Goal: Task Accomplishment & Management: Complete application form

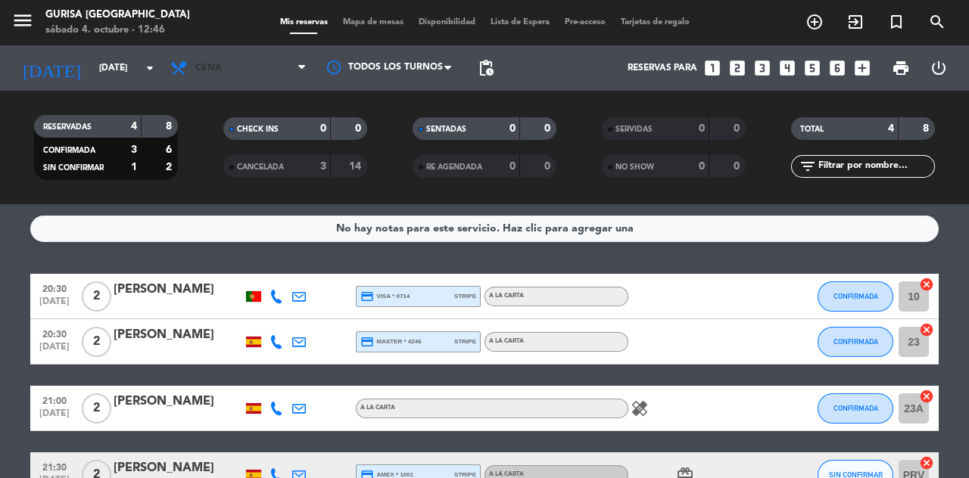
click at [303, 82] on span "Cena" at bounding box center [238, 67] width 151 height 33
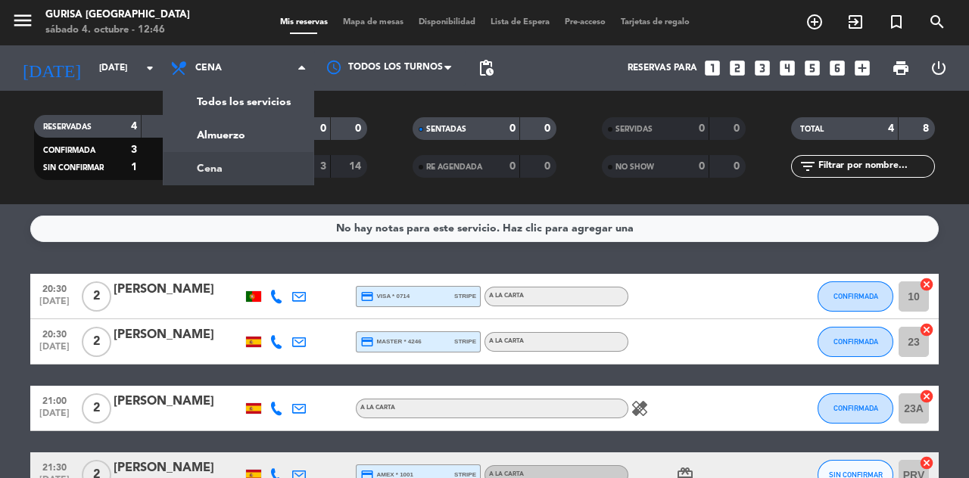
click at [197, 136] on div "menu Gurisa Madrid sábado 4. octubre - 12:46 Mis reservas Mapa de mesas Disponi…" at bounding box center [484, 102] width 969 height 204
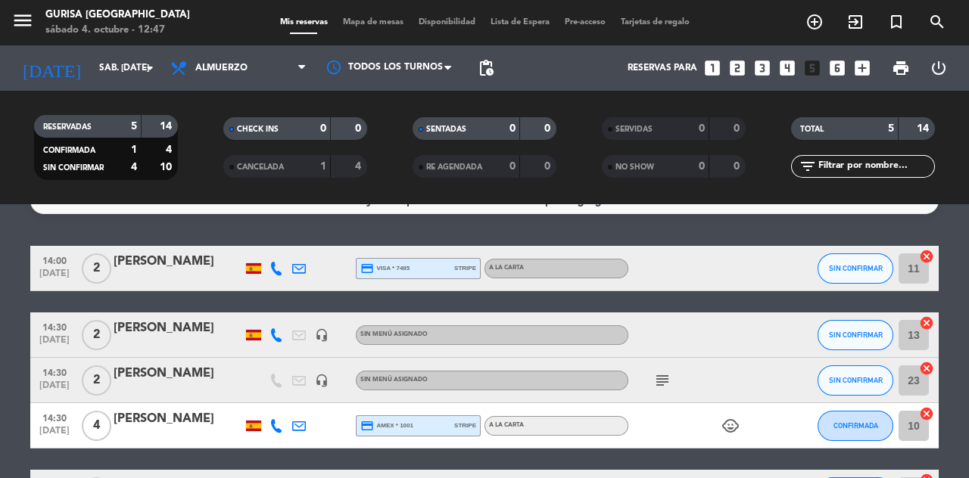
scroll to position [14, 0]
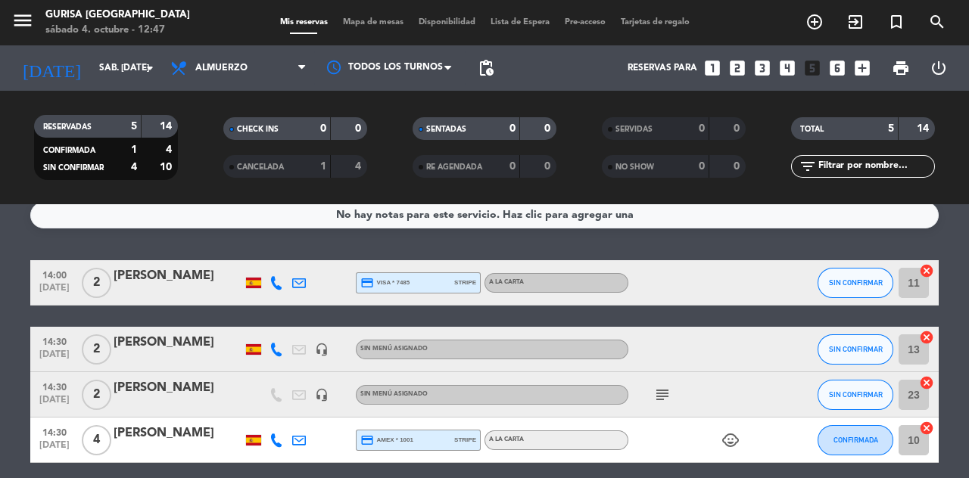
click at [274, 286] on icon at bounding box center [277, 283] width 14 height 14
click at [311, 260] on span at bounding box center [317, 258] width 12 height 12
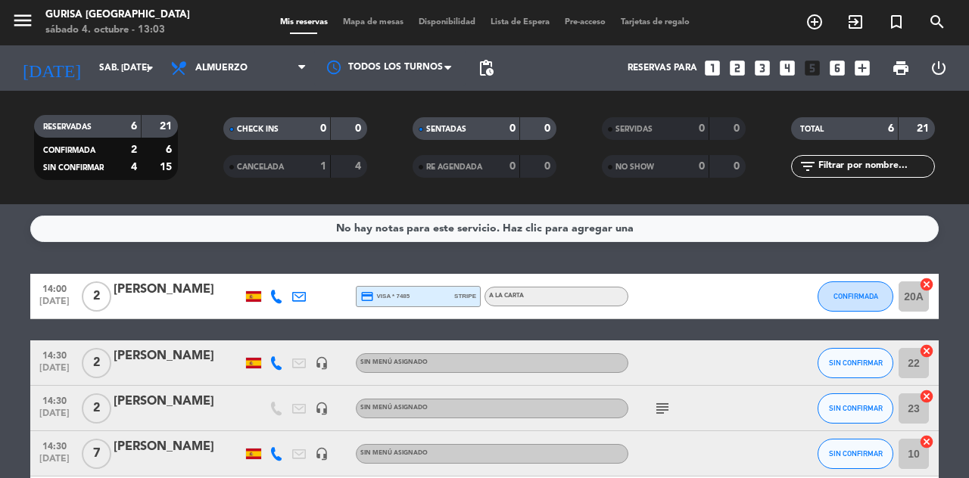
click at [816, 27] on icon "add_circle_outline" at bounding box center [815, 22] width 18 height 18
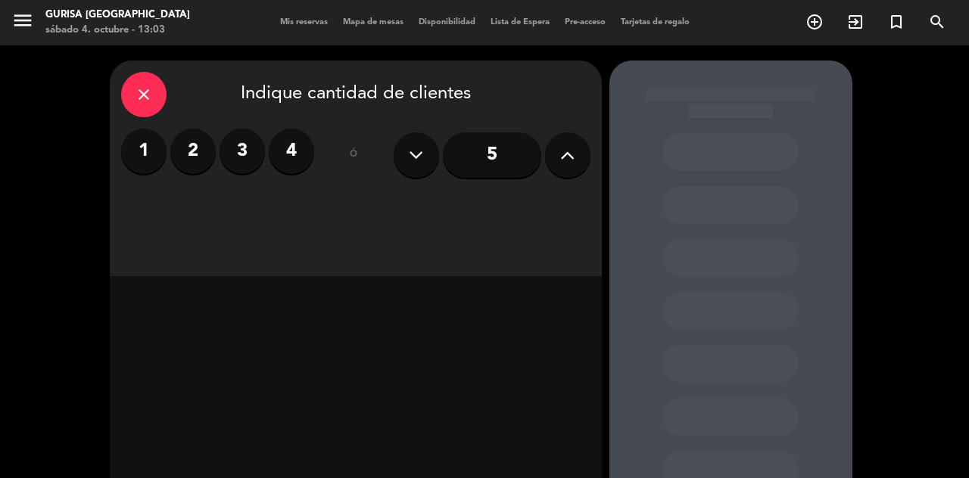
click at [491, 170] on input "5" at bounding box center [492, 154] width 98 height 45
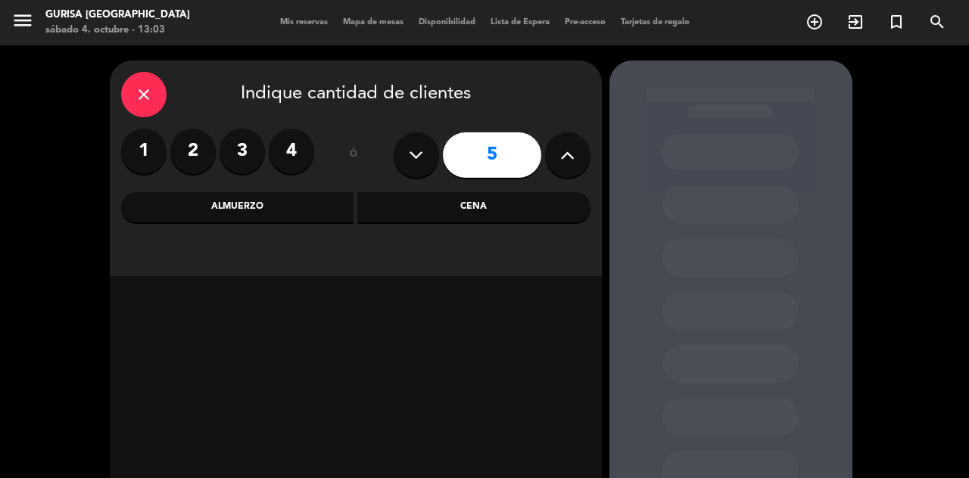
click at [516, 210] on div "Cena" at bounding box center [473, 207] width 233 height 30
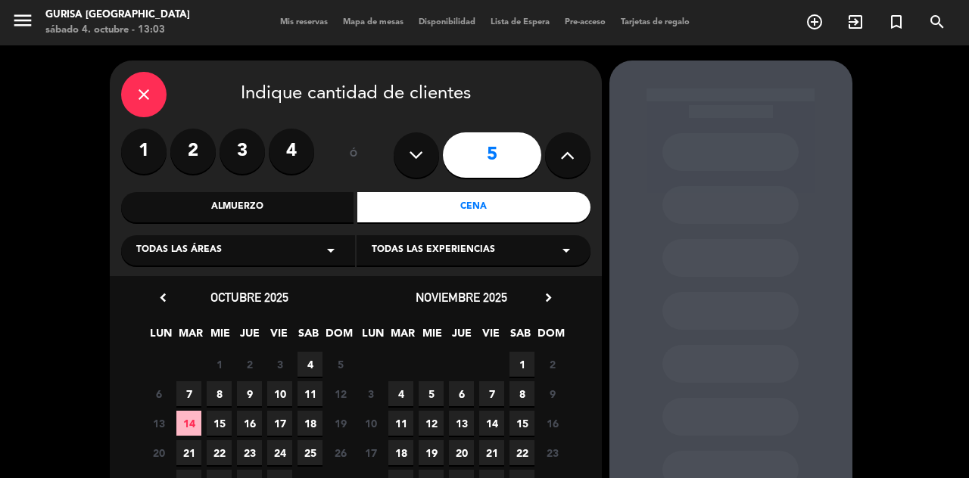
click at [313, 372] on span "4" at bounding box center [310, 364] width 25 height 25
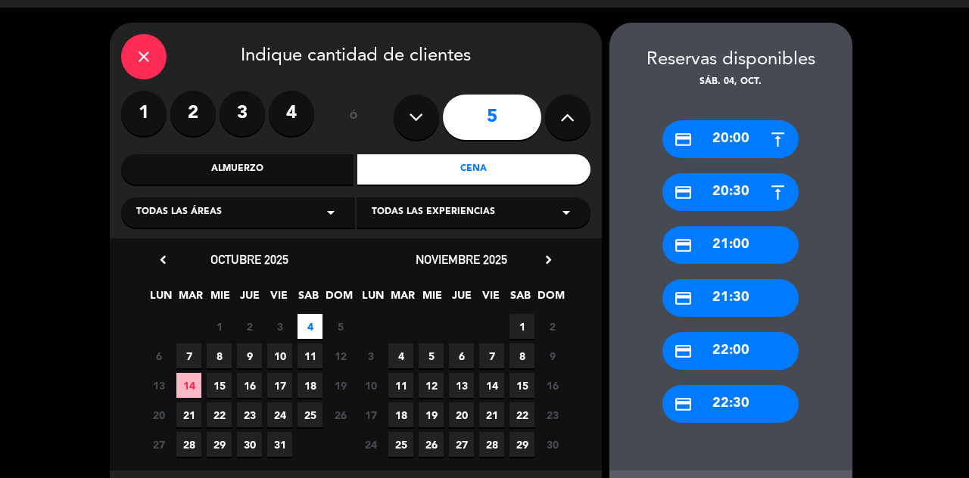
scroll to position [67, 0]
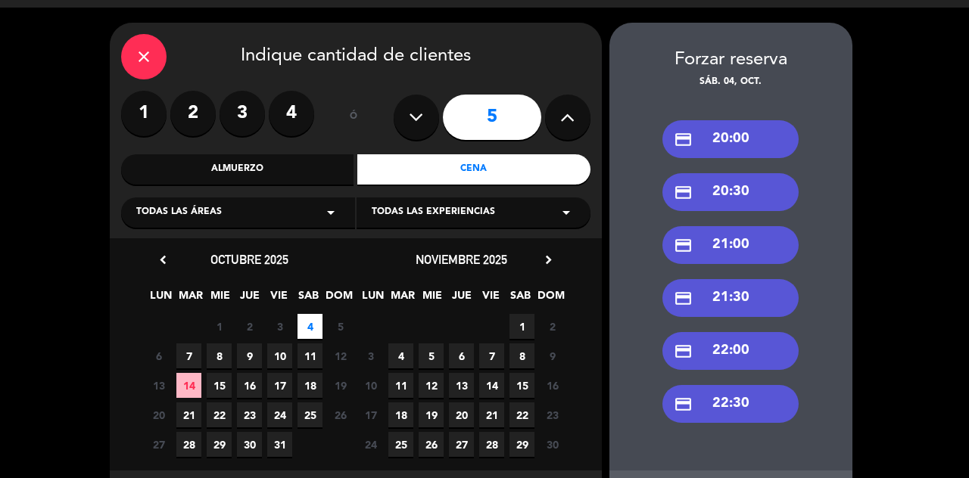
click at [761, 226] on div "credit_card 21:00" at bounding box center [730, 245] width 136 height 38
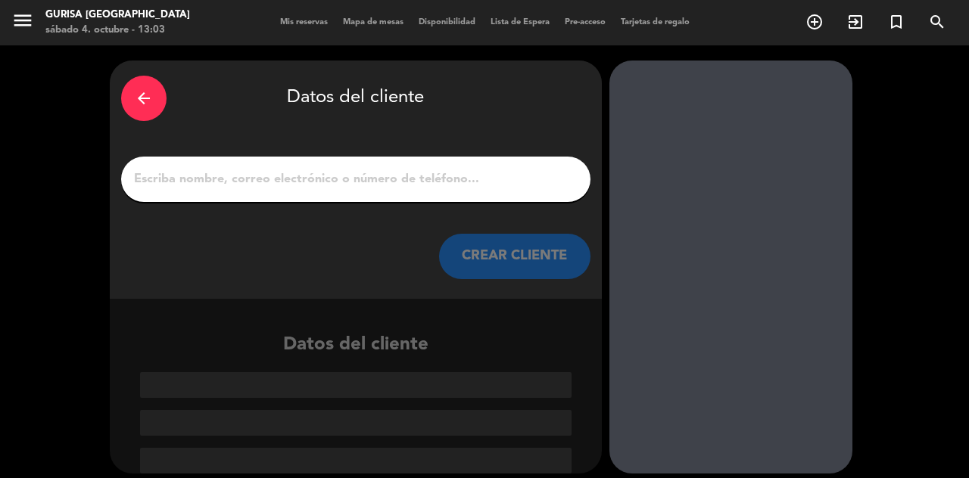
click at [409, 157] on div at bounding box center [355, 179] width 469 height 45
click at [369, 78] on div "arrow_back Datos del cliente CREAR CLIENTE" at bounding box center [356, 180] width 492 height 238
click at [382, 169] on input "1" at bounding box center [355, 179] width 447 height 21
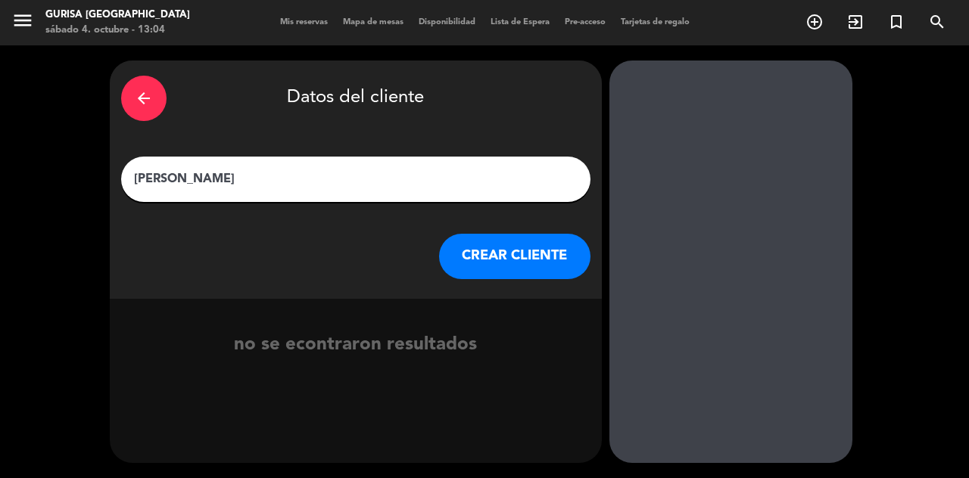
type input "Elisa Majilis"
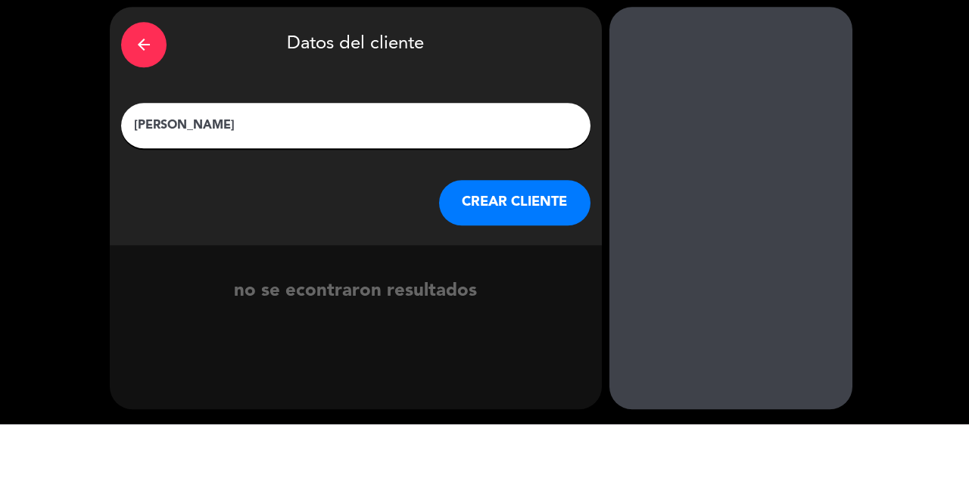
click at [504, 234] on button "CREAR CLIENTE" at bounding box center [514, 256] width 151 height 45
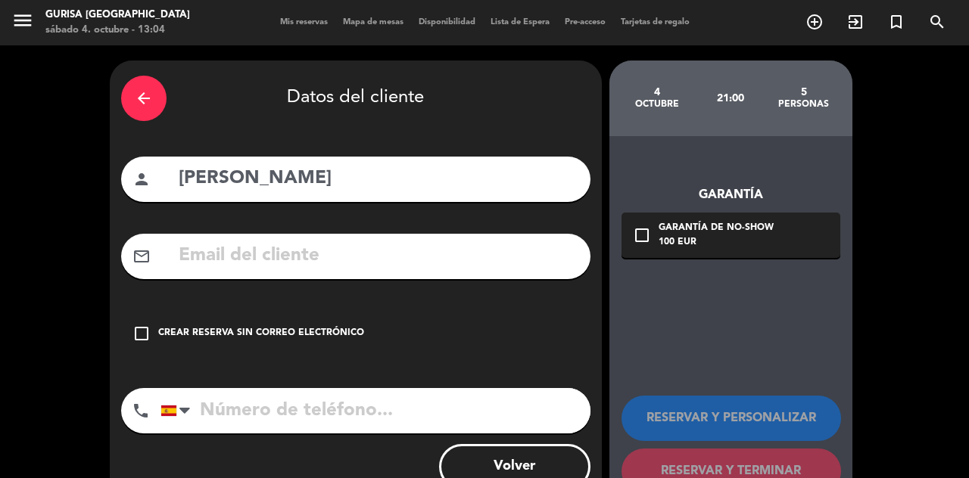
click at [160, 326] on div "Crear reserva sin correo electrónico" at bounding box center [261, 333] width 206 height 15
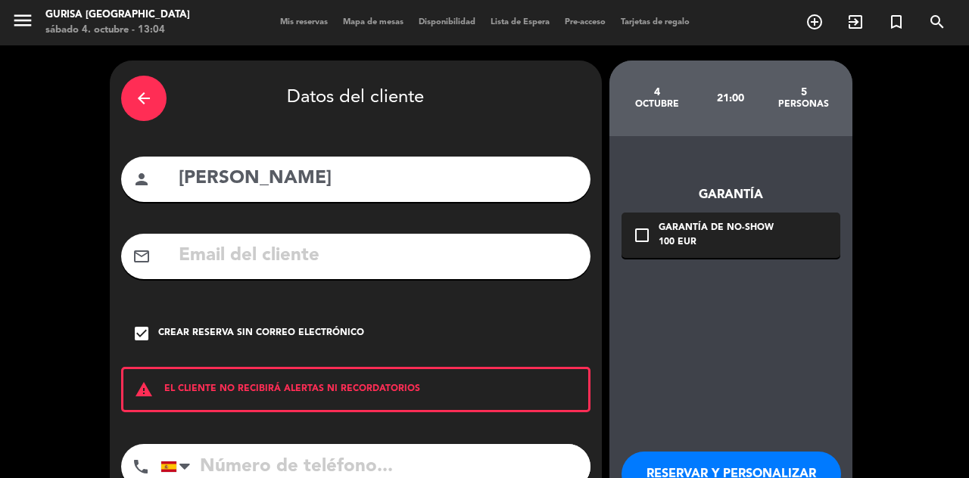
click at [413, 345] on div "arrow_back Datos del cliente person Elisa Majilis mail_outline check_box Crear …" at bounding box center [356, 315] width 492 height 508
click at [388, 444] on input "tel" at bounding box center [376, 466] width 430 height 45
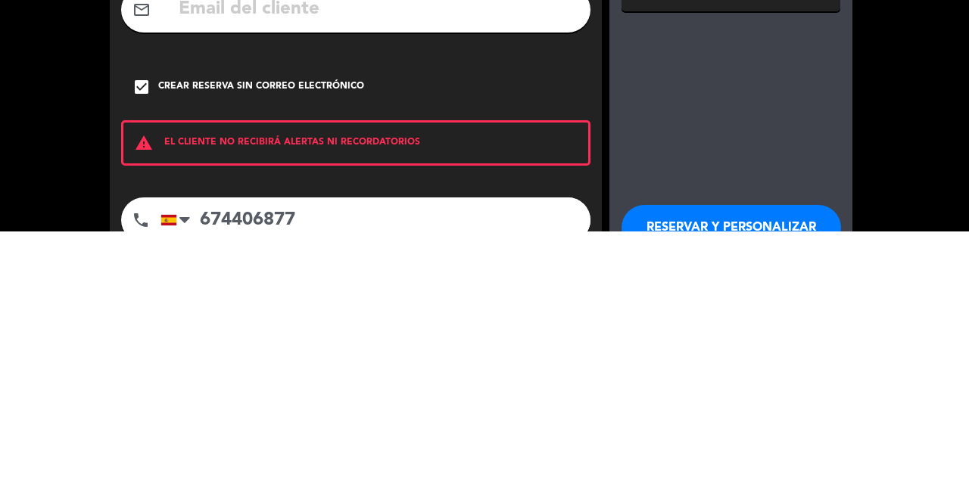
scroll to position [33, 0]
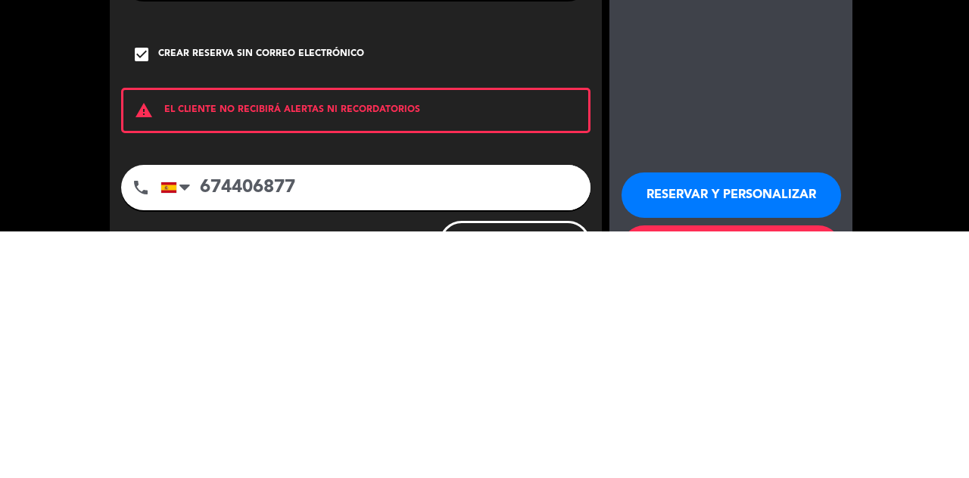
type input "674406877"
click at [772, 419] on button "RESERVAR Y PERSONALIZAR" at bounding box center [732, 441] width 220 height 45
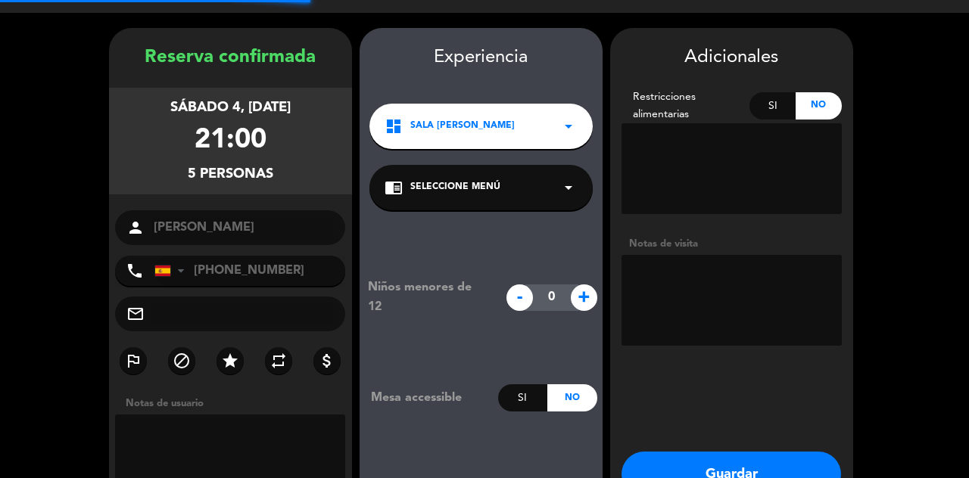
scroll to position [56, 0]
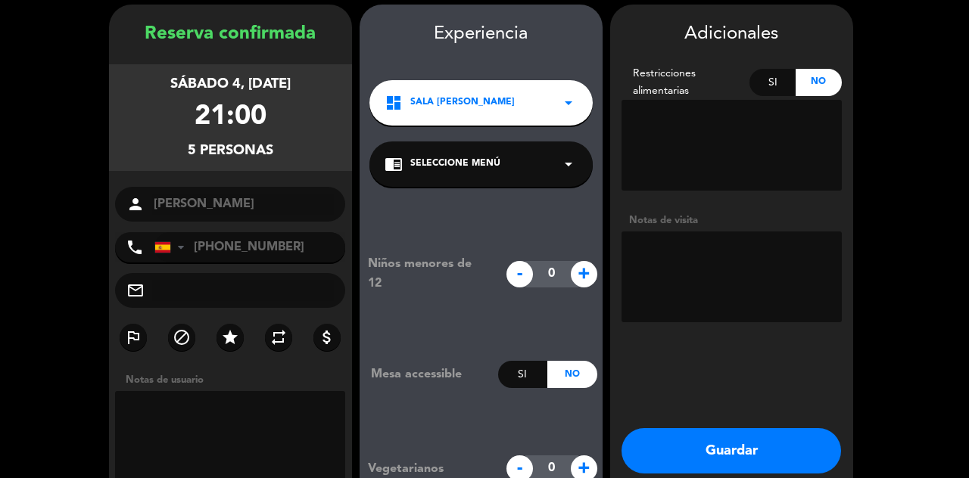
click at [781, 77] on div "Si" at bounding box center [773, 82] width 46 height 27
click at [728, 134] on textarea at bounding box center [732, 145] width 220 height 91
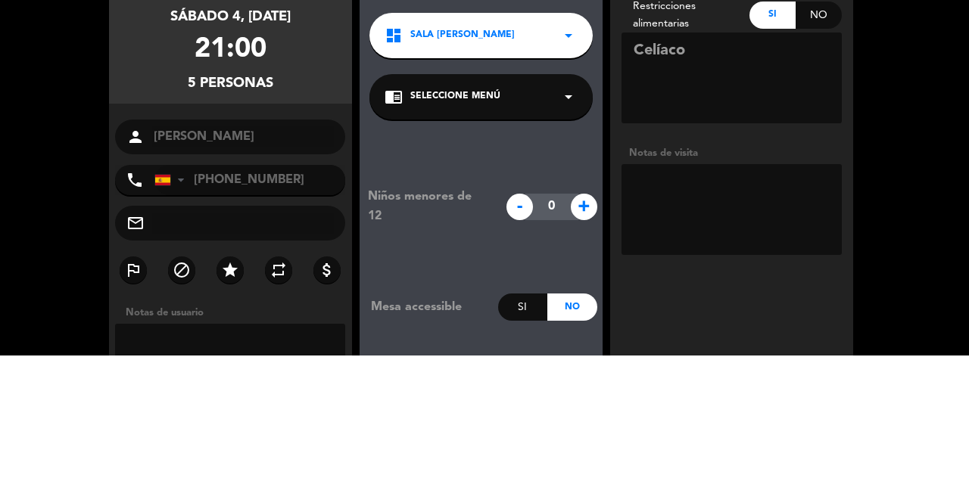
scroll to position [0, 0]
type textarea "Celíaco"
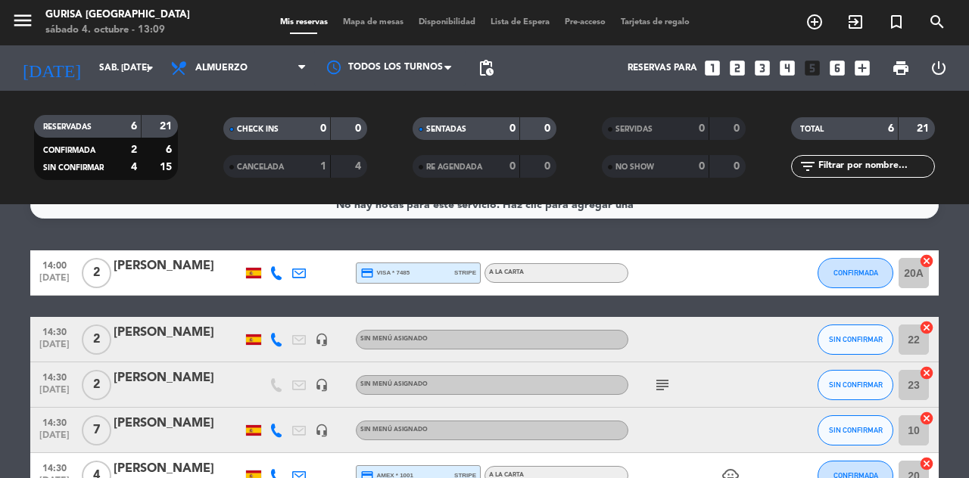
scroll to position [10, 0]
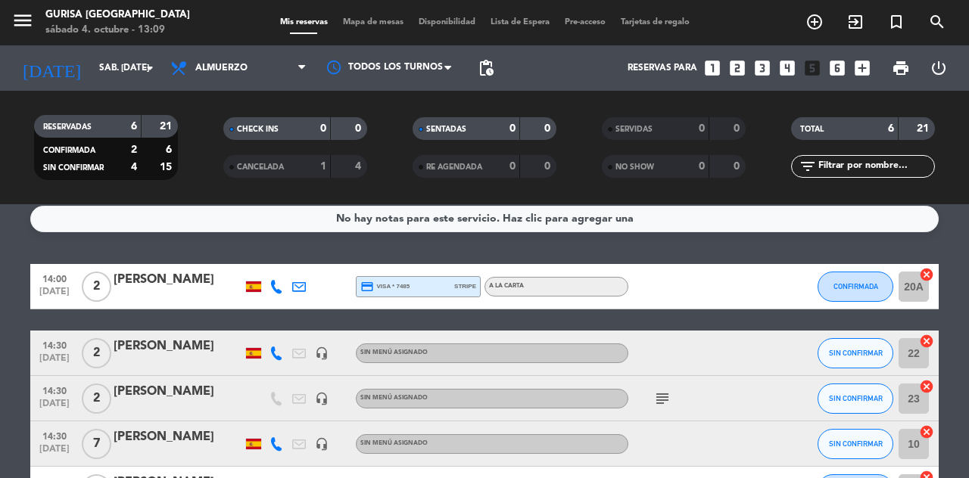
click at [667, 406] on icon "subject" at bounding box center [662, 399] width 18 height 18
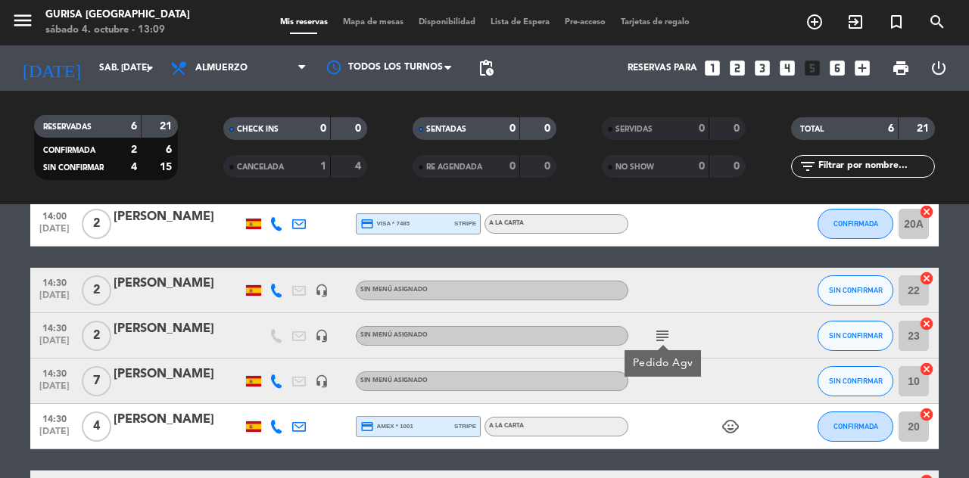
scroll to position [85, 0]
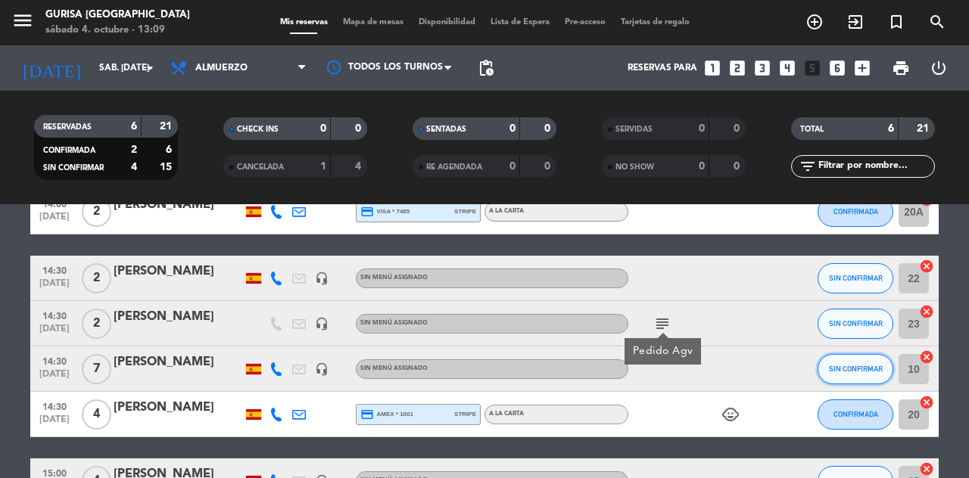
click at [865, 381] on button "SIN CONFIRMAR" at bounding box center [856, 369] width 76 height 30
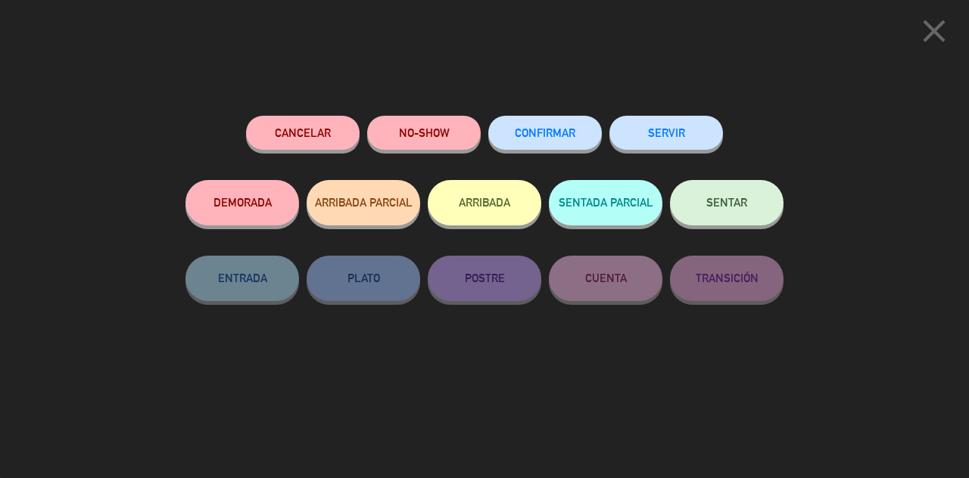
click at [541, 132] on span "CONFIRMAR" at bounding box center [545, 132] width 61 height 13
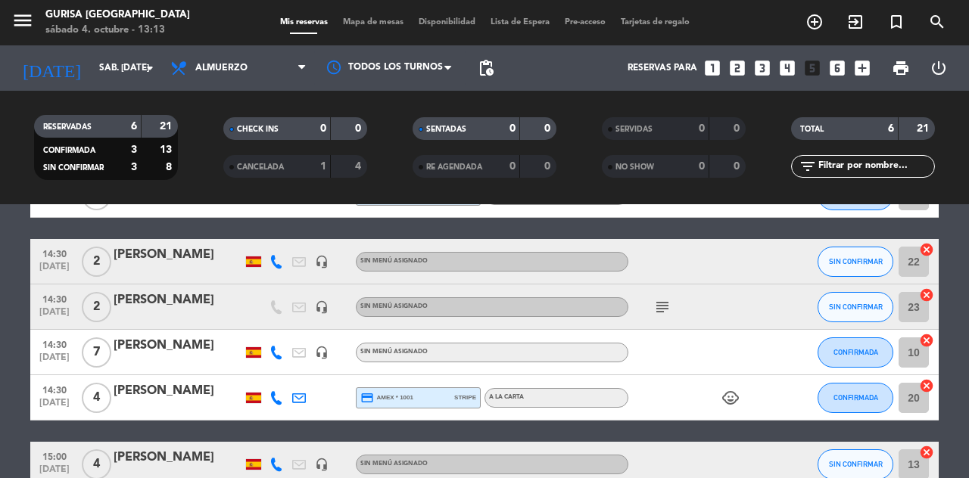
scroll to position [104, 0]
